Goal: Information Seeking & Learning: Compare options

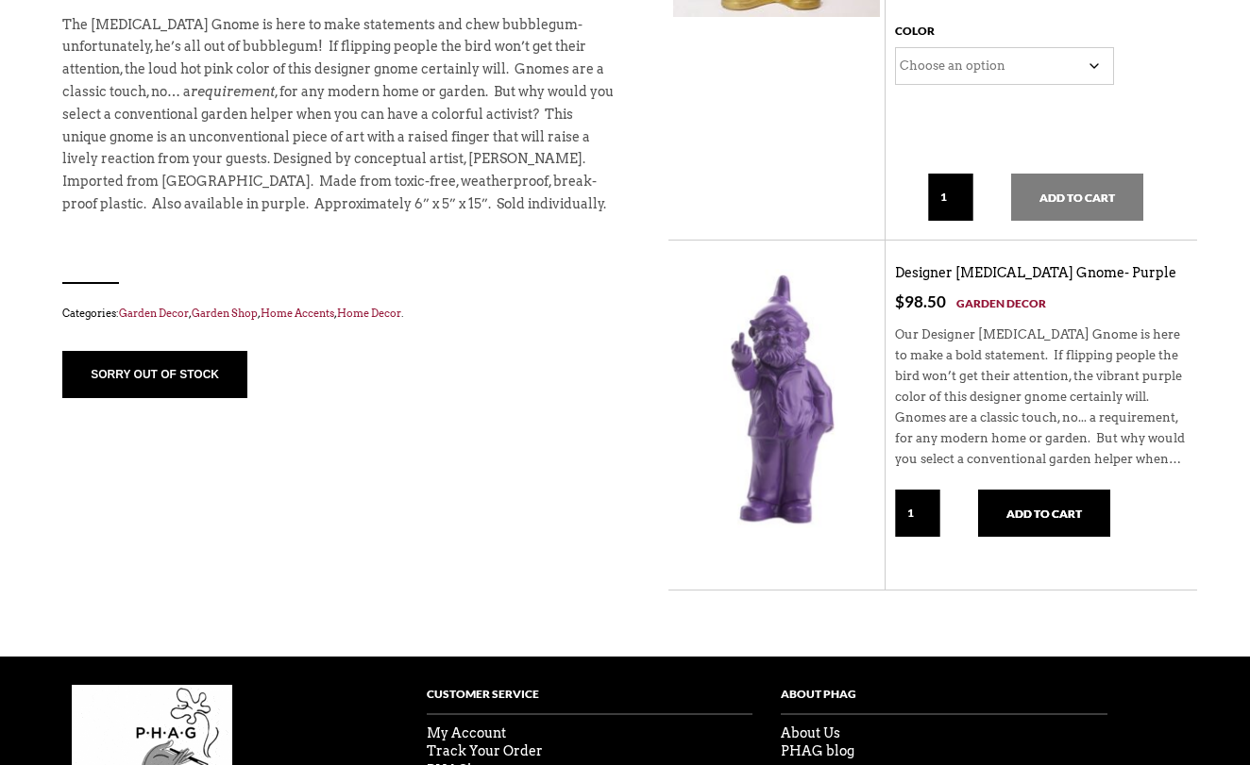
scroll to position [937, 0]
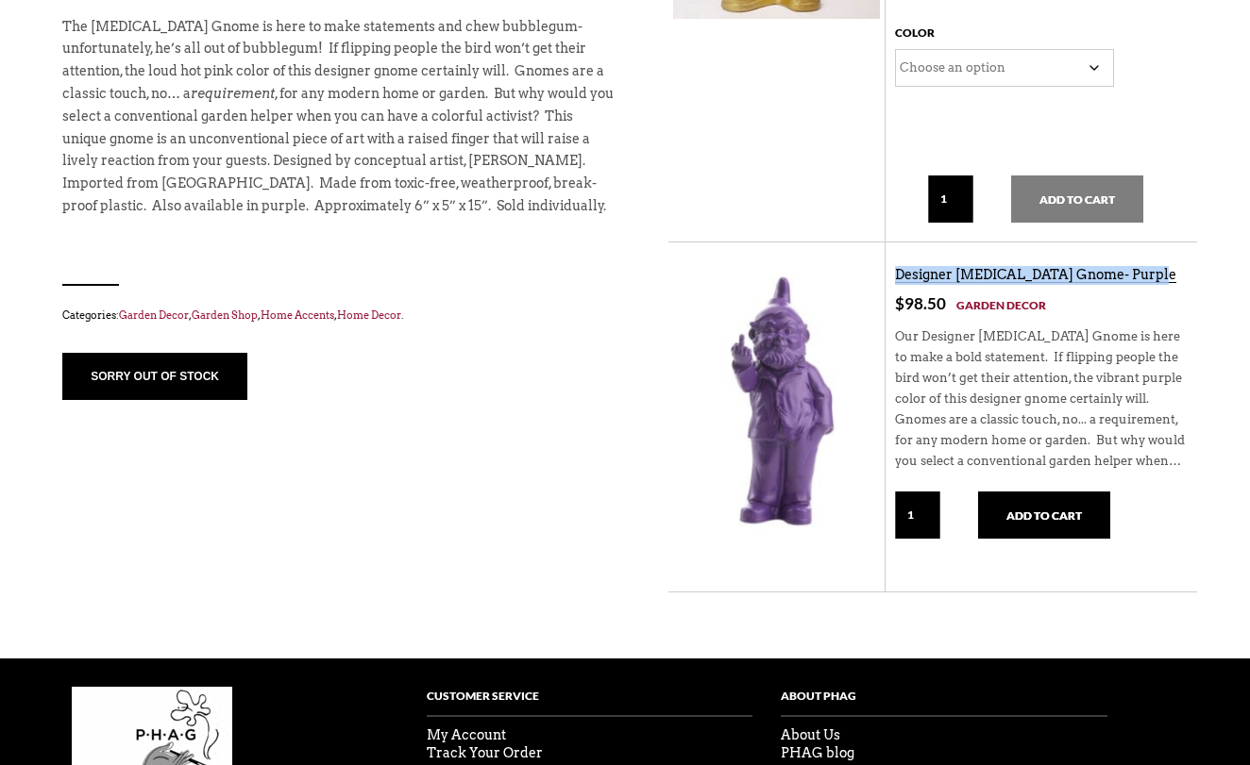
drag, startPoint x: 1160, startPoint y: 277, endPoint x: 894, endPoint y: 266, distance: 266.4
click at [895, 266] on p "Designer [MEDICAL_DATA] Gnome- Purple" at bounding box center [1041, 275] width 293 height 19
copy link "Designer [MEDICAL_DATA] Gnome- Purple"
